Goal: Find specific page/section: Find specific page/section

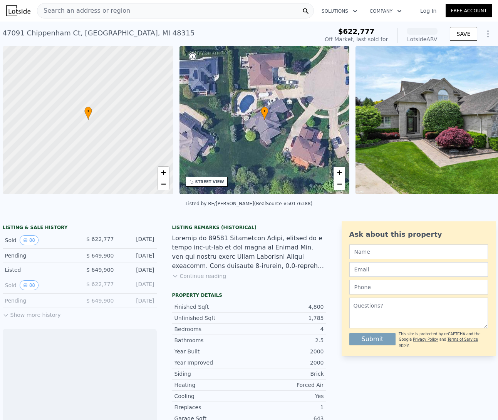
scroll to position [0, 3]
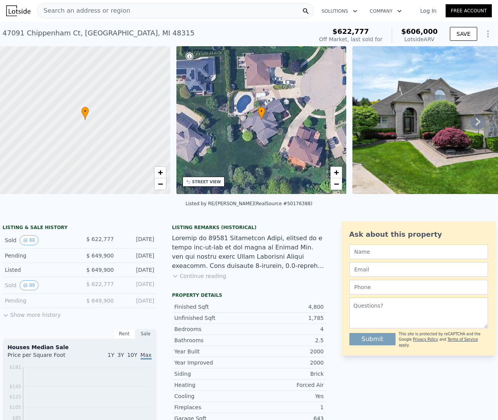
click at [69, 11] on span "Search an address or region" at bounding box center [83, 10] width 93 height 9
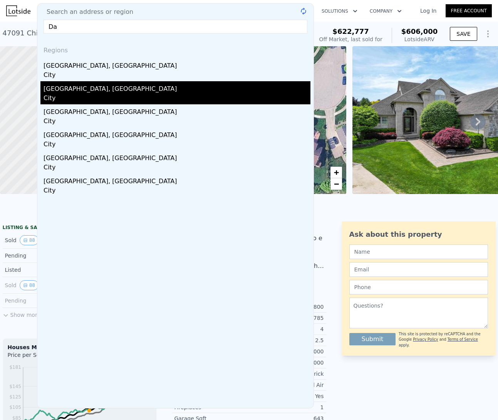
type input "D"
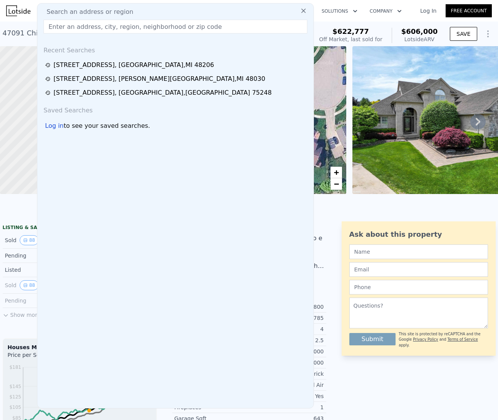
click at [54, 28] on input "text" at bounding box center [175, 27] width 264 height 14
paste input "[STREET_ADDRESS][US_STATE]"
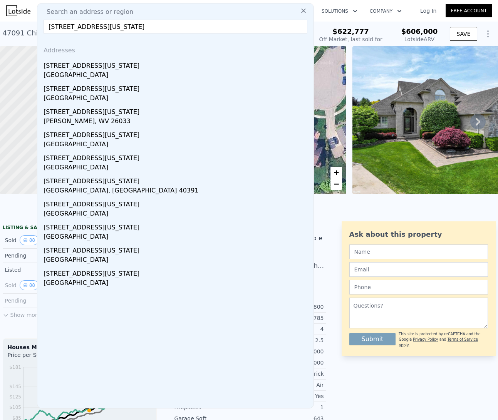
click at [99, 26] on input "[STREET_ADDRESS][US_STATE]" at bounding box center [175, 27] width 264 height 14
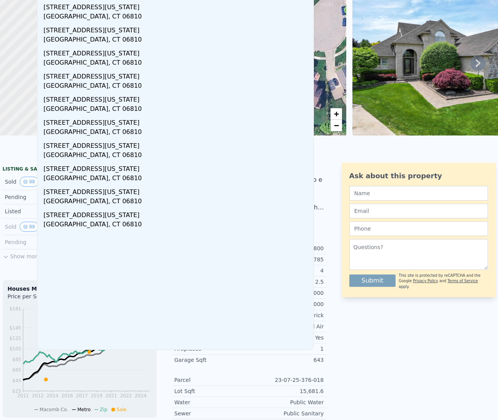
scroll to position [0, 0]
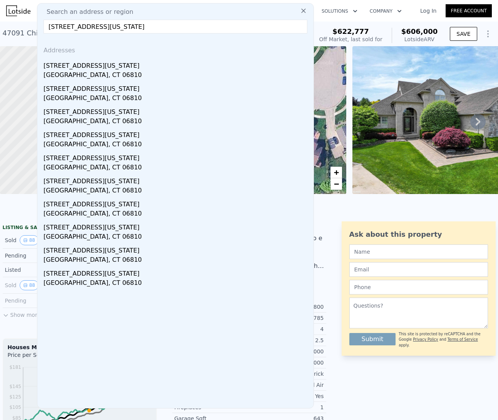
drag, startPoint x: 137, startPoint y: 27, endPoint x: 47, endPoint y: 27, distance: 89.7
click at [47, 27] on input "[STREET_ADDRESS][US_STATE]" at bounding box center [175, 27] width 264 height 14
click at [129, 25] on input "[STREET_ADDRESS][US_STATE]" at bounding box center [175, 27] width 264 height 14
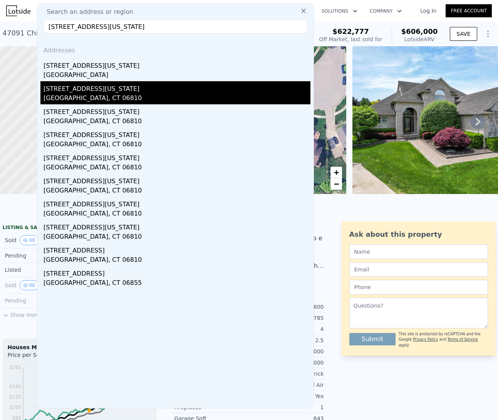
type input "[STREET_ADDRESS][US_STATE]"
click at [99, 98] on div "[GEOGRAPHIC_DATA], CT 06810" at bounding box center [176, 98] width 267 height 11
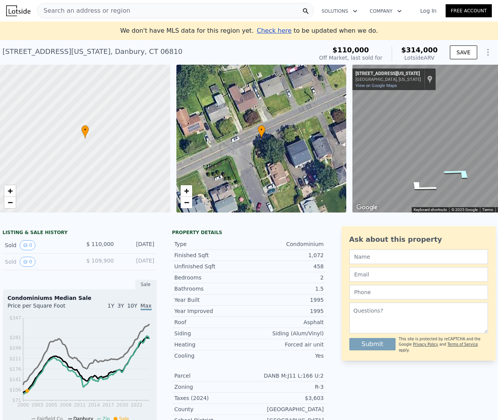
click at [459, 174] on icon "Go Southwest, Virginia Ave" at bounding box center [459, 173] width 58 height 18
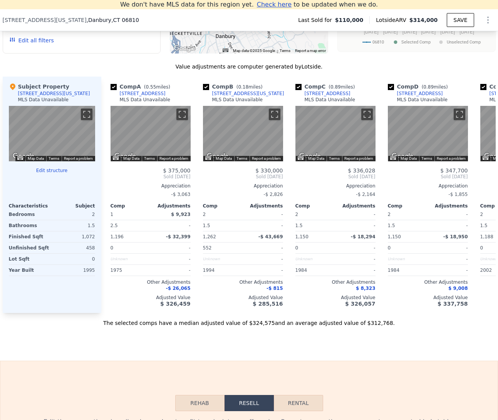
scroll to position [750, 0]
click at [484, 180] on icon at bounding box center [486, 177] width 5 height 8
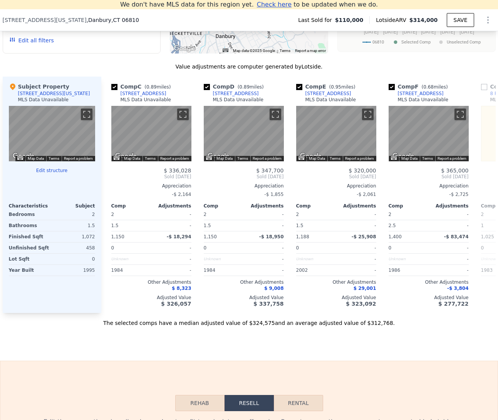
scroll to position [0, 185]
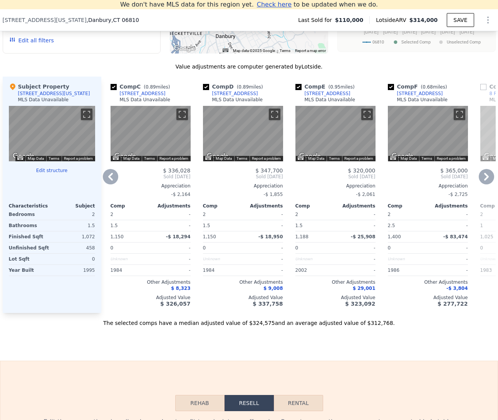
click at [484, 180] on icon at bounding box center [486, 177] width 5 height 8
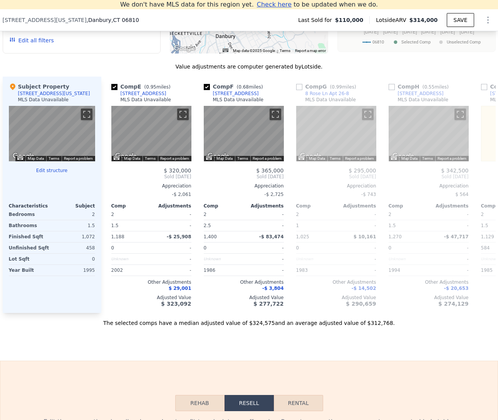
scroll to position [0, 369]
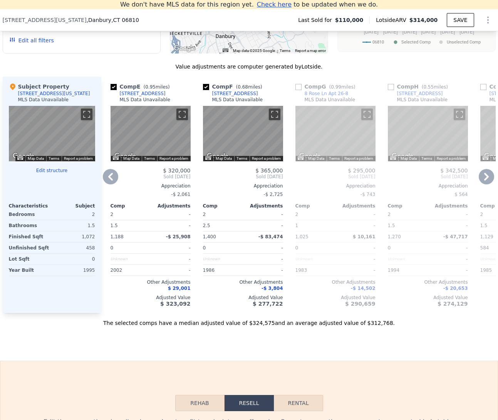
click at [486, 184] on icon at bounding box center [485, 176] width 15 height 15
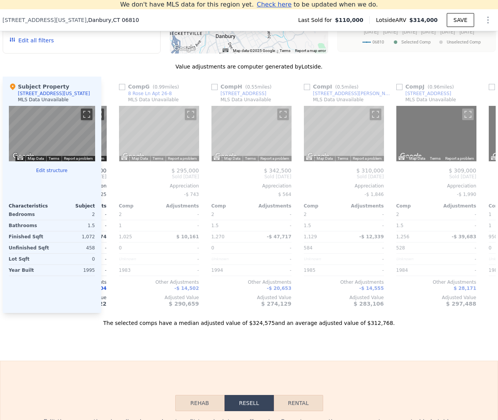
scroll to position [0, 554]
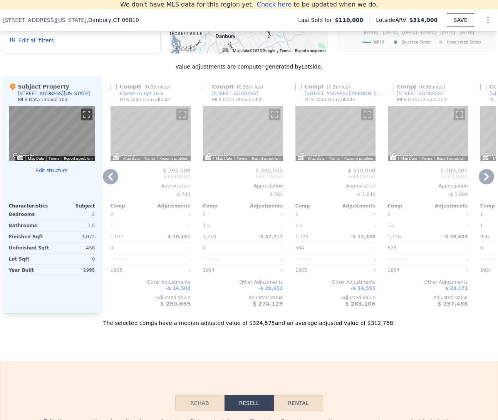
click at [110, 184] on icon at bounding box center [110, 176] width 15 height 15
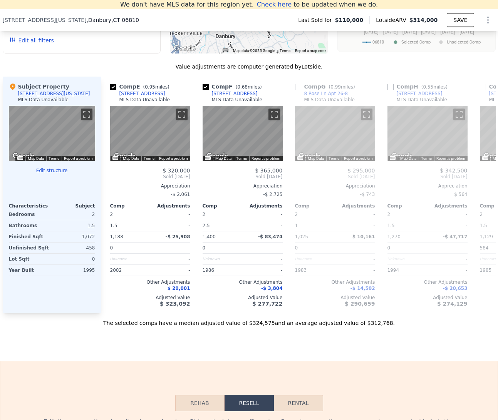
scroll to position [0, 369]
click at [110, 184] on icon at bounding box center [110, 176] width 15 height 15
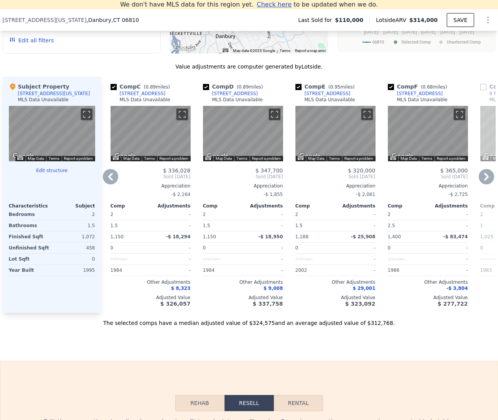
click at [110, 184] on icon at bounding box center [110, 176] width 15 height 15
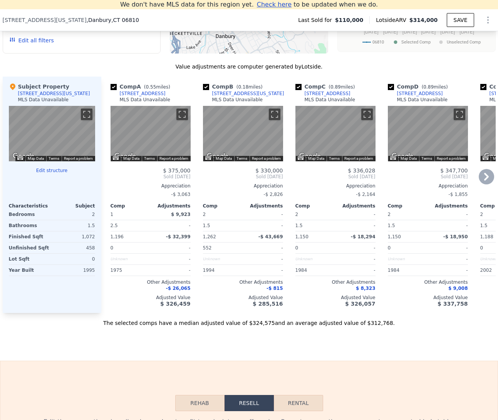
scroll to position [656, 0]
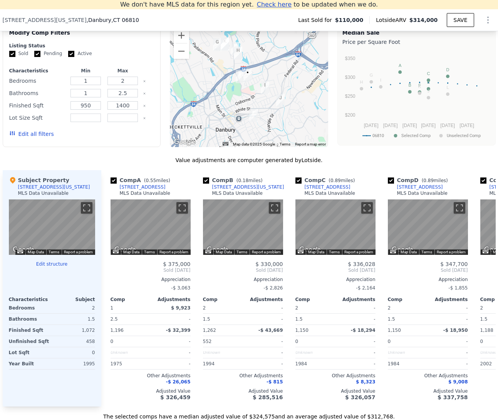
click at [271, 6] on span "Check here" at bounding box center [274, 4] width 35 height 7
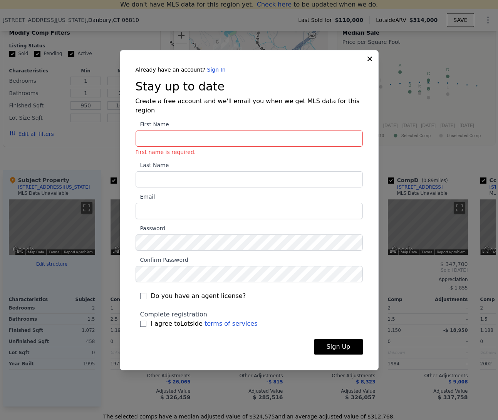
click at [371, 68] on div "Already have an account? Sign In Stay up to date Create a free account and we'l…" at bounding box center [249, 210] width 259 height 320
click at [368, 63] on icon at bounding box center [370, 59] width 8 height 8
